Goal: Task Accomplishment & Management: Use online tool/utility

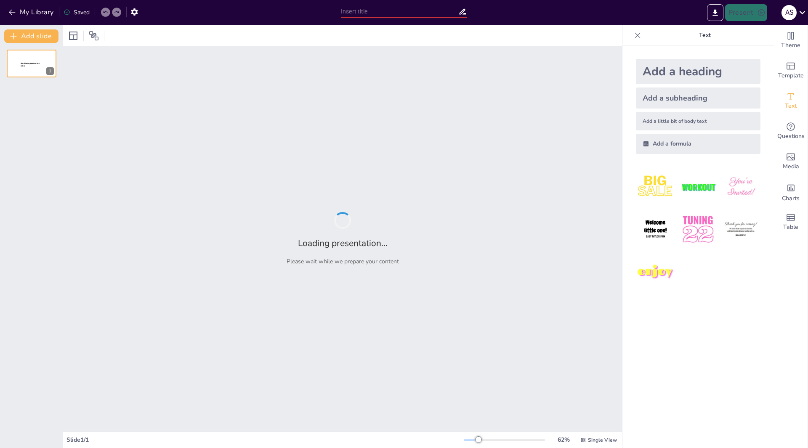
type input "New Sendsteps"
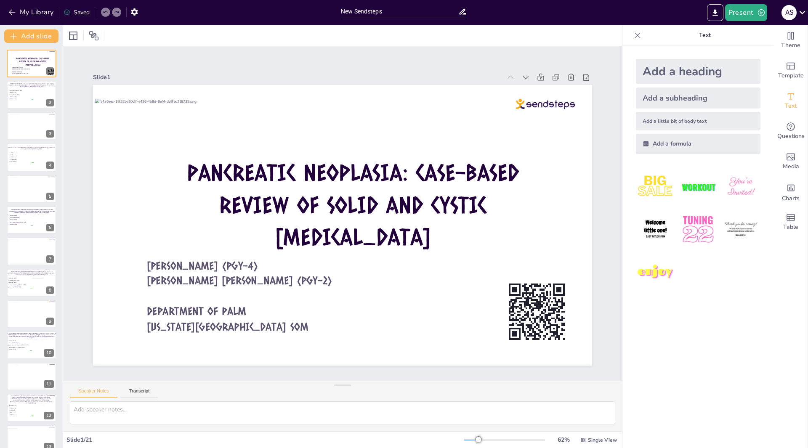
click at [635, 37] on icon at bounding box center [637, 34] width 5 height 5
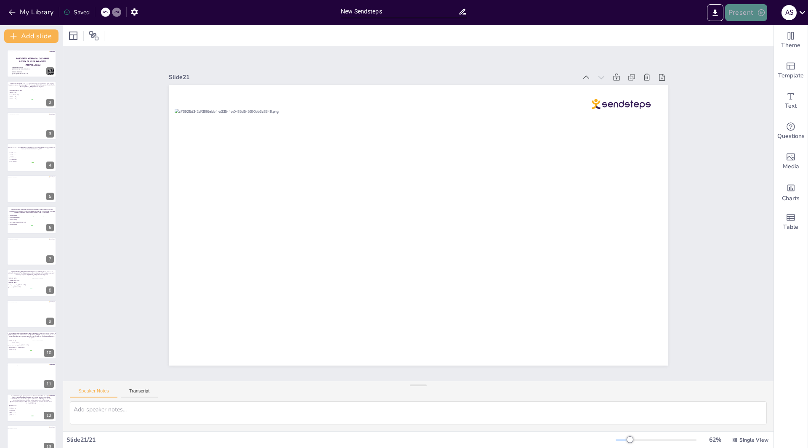
click at [742, 13] on button "Present" at bounding box center [746, 12] width 42 height 17
click at [745, 57] on li "Play presentation" at bounding box center [759, 51] width 66 height 13
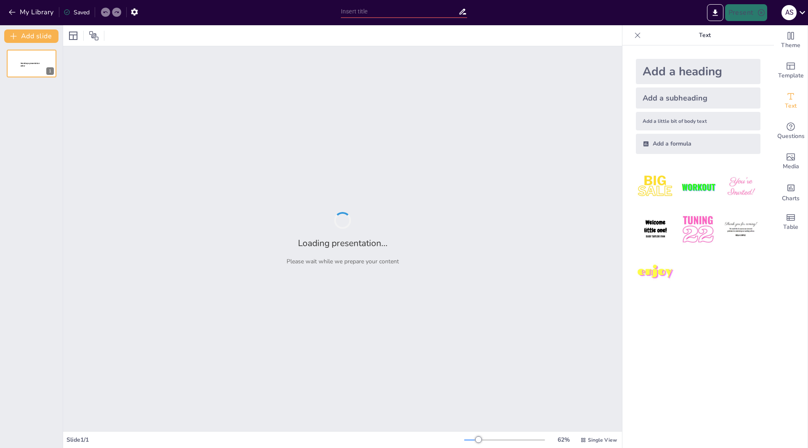
type input "New Sendsteps"
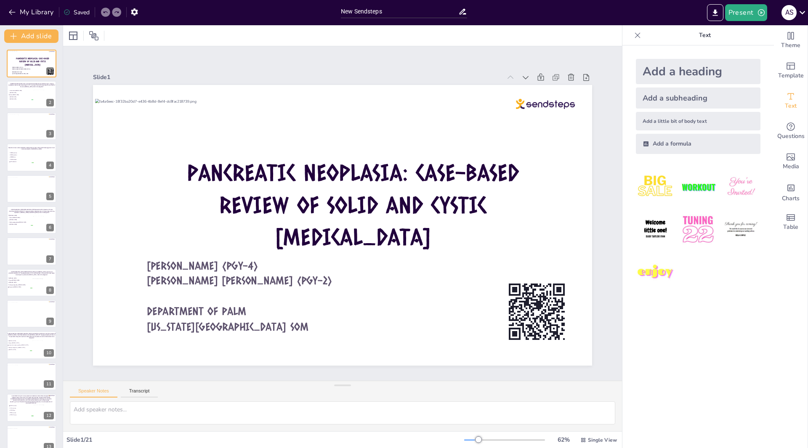
click at [633, 37] on icon at bounding box center [637, 35] width 8 height 8
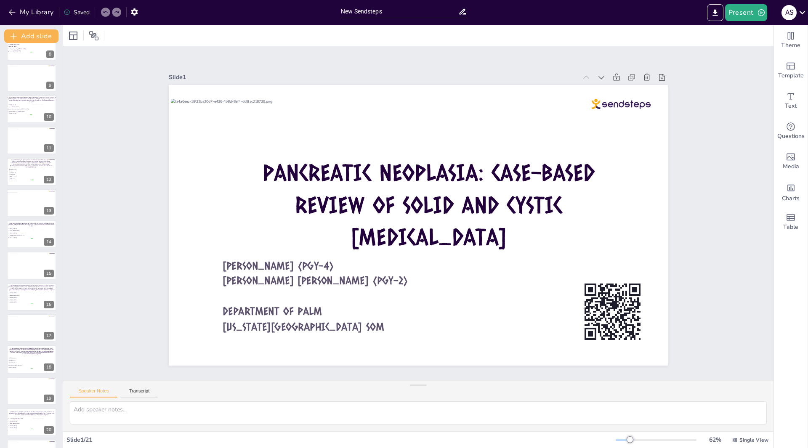
scroll to position [262, 0]
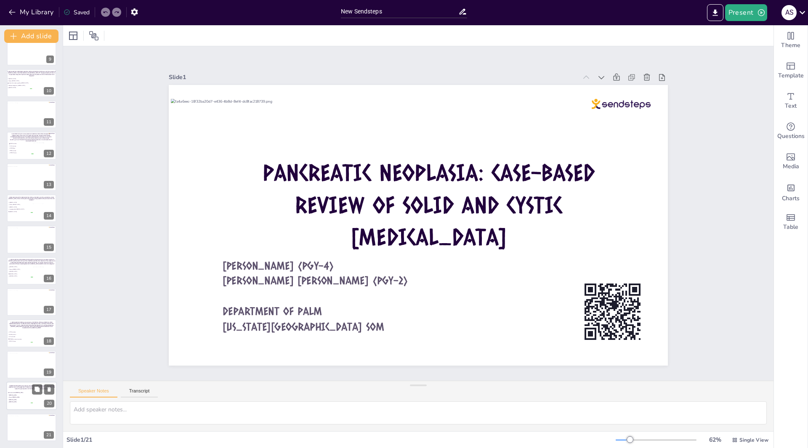
click at [33, 382] on div "A [DEMOGRAPHIC_DATA] man presents with [MEDICAL_DATA] radiating to the back, de…" at bounding box center [31, 382] width 51 height 0
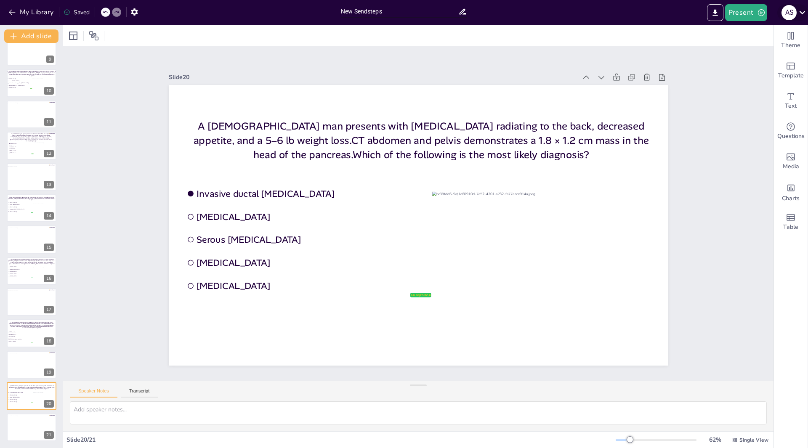
click at [806, 15] on icon at bounding box center [802, 12] width 11 height 11
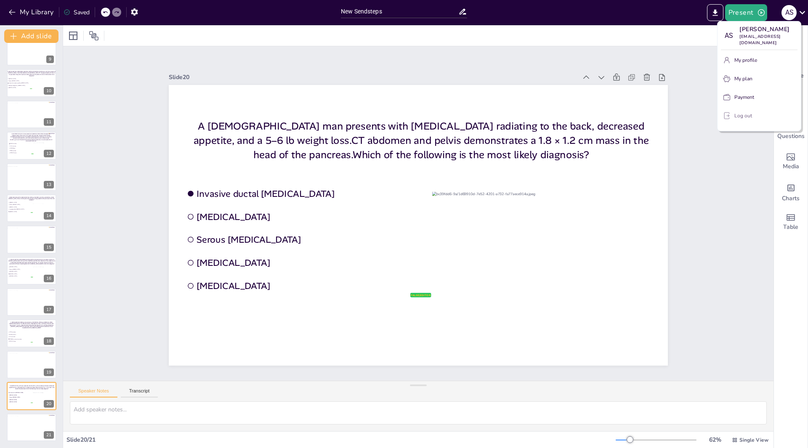
click at [742, 116] on p "Log out" at bounding box center [743, 116] width 18 height 8
